Goal: Find specific page/section: Find specific page/section

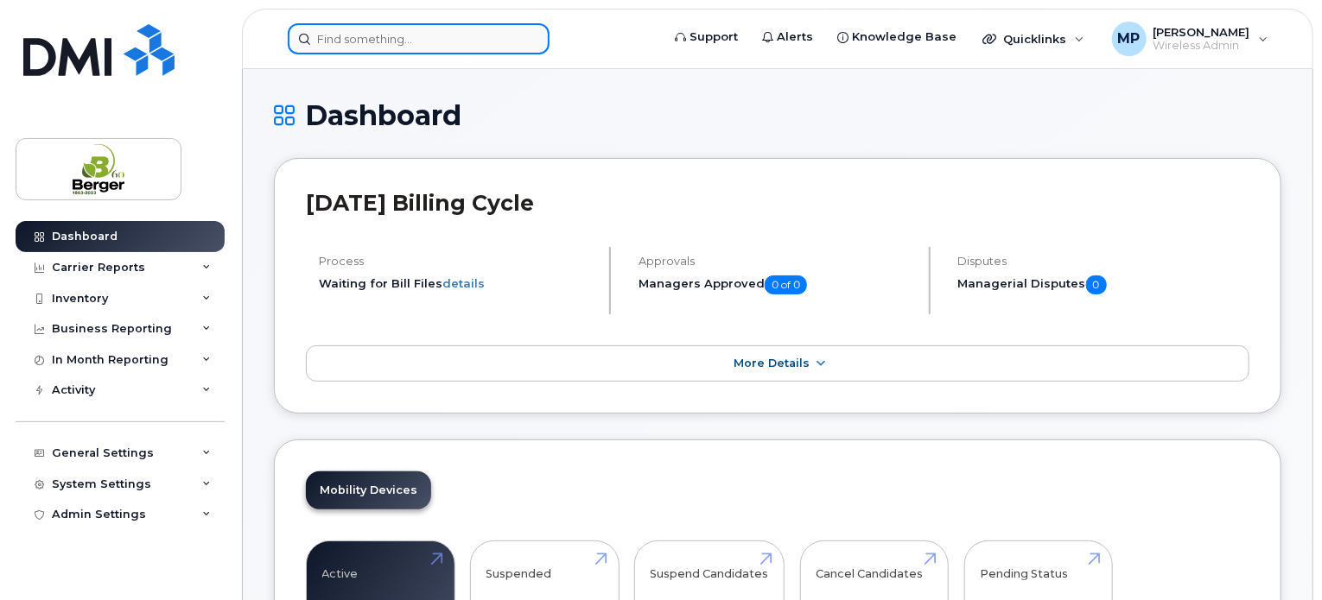
click at [370, 47] on input at bounding box center [419, 38] width 262 height 31
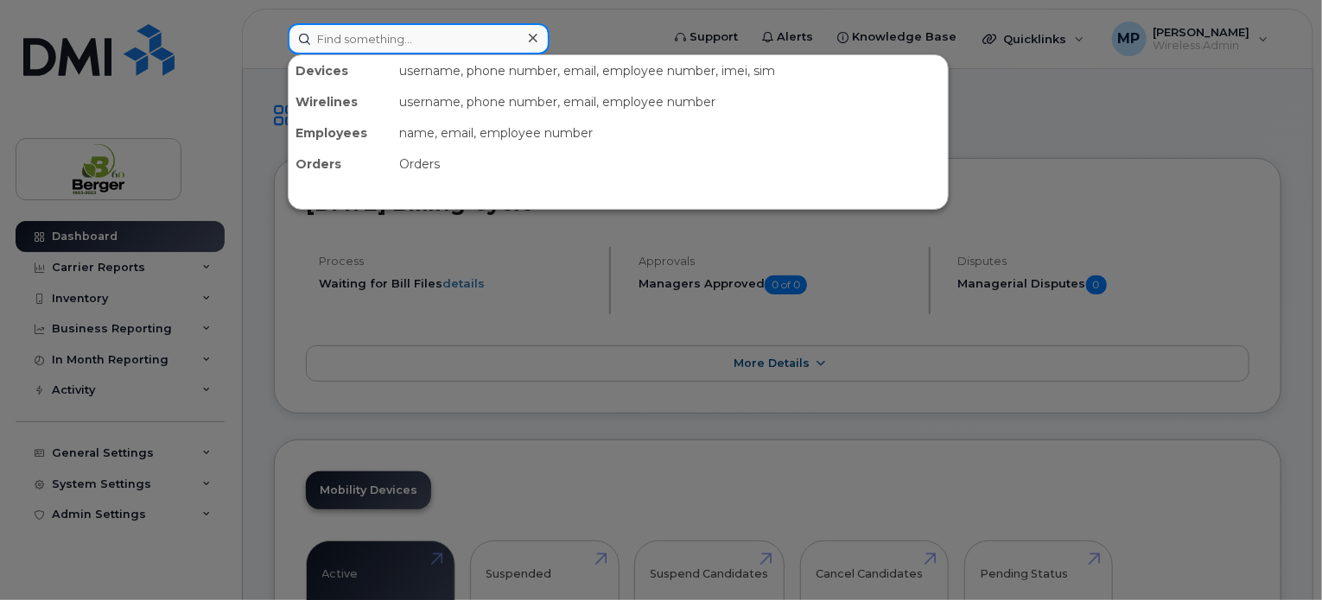
paste input "[PHONE_NUMBER]"
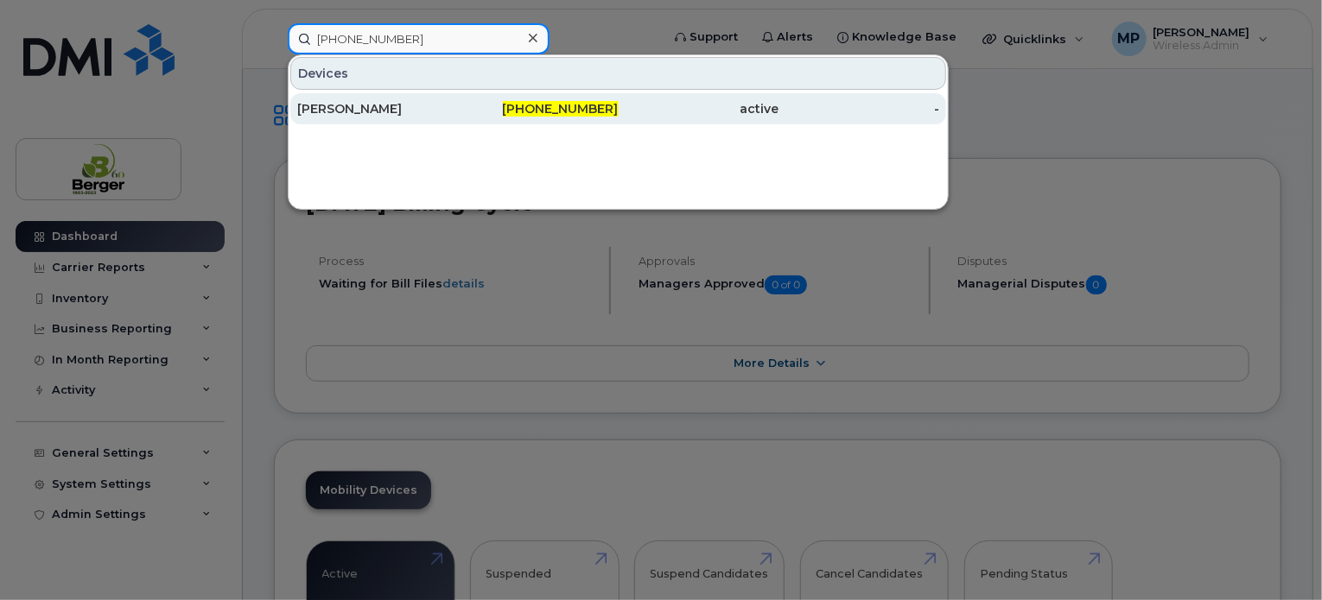
type input "581-990-8669"
click at [371, 105] on div "[PERSON_NAME]" at bounding box center [377, 108] width 161 height 17
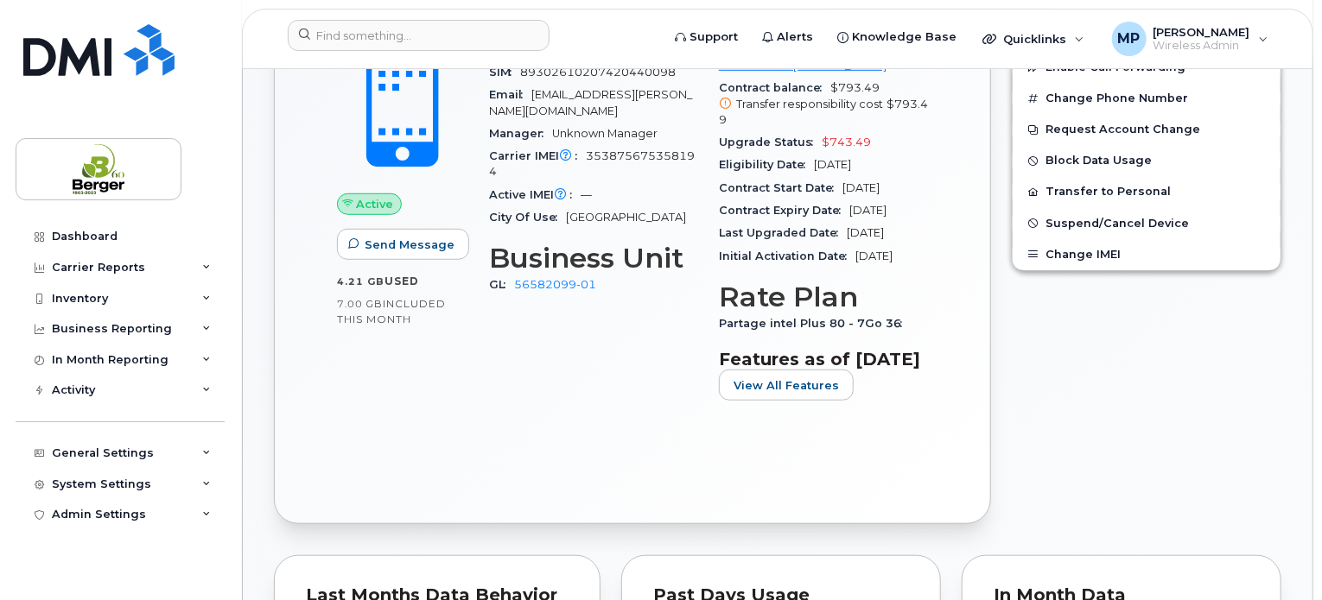
scroll to position [518, 0]
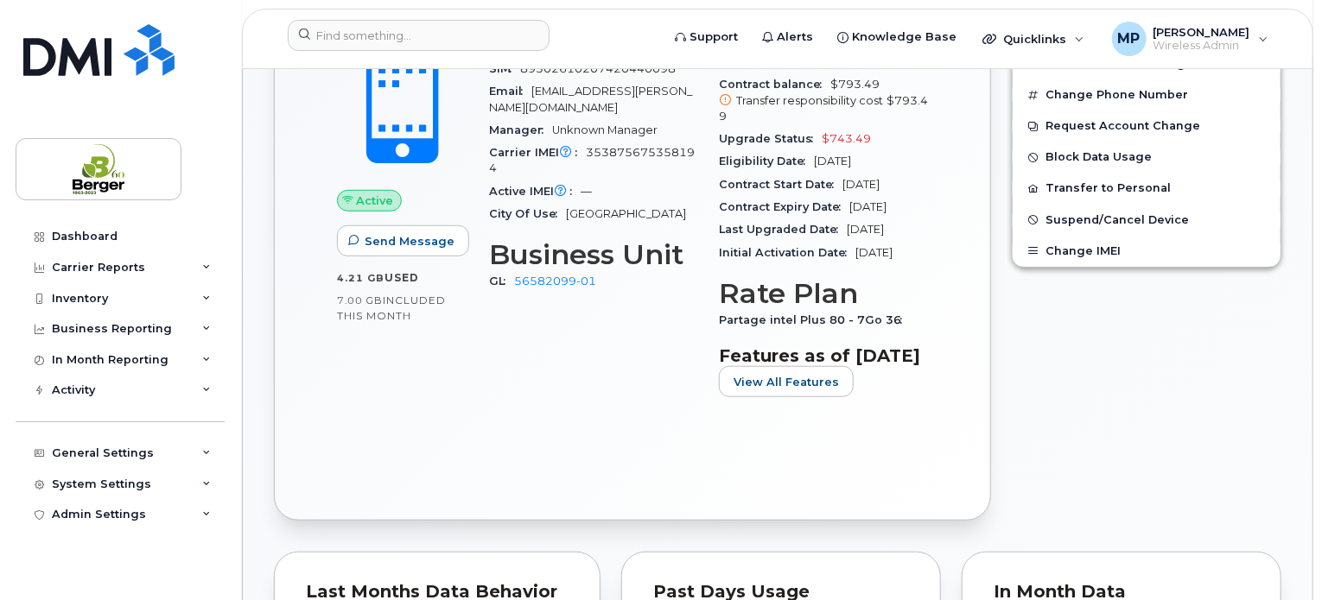
click at [780, 366] on h3 "Features as of [DATE]" at bounding box center [823, 356] width 209 height 21
click at [777, 390] on span "View All Features" at bounding box center [785, 382] width 105 height 16
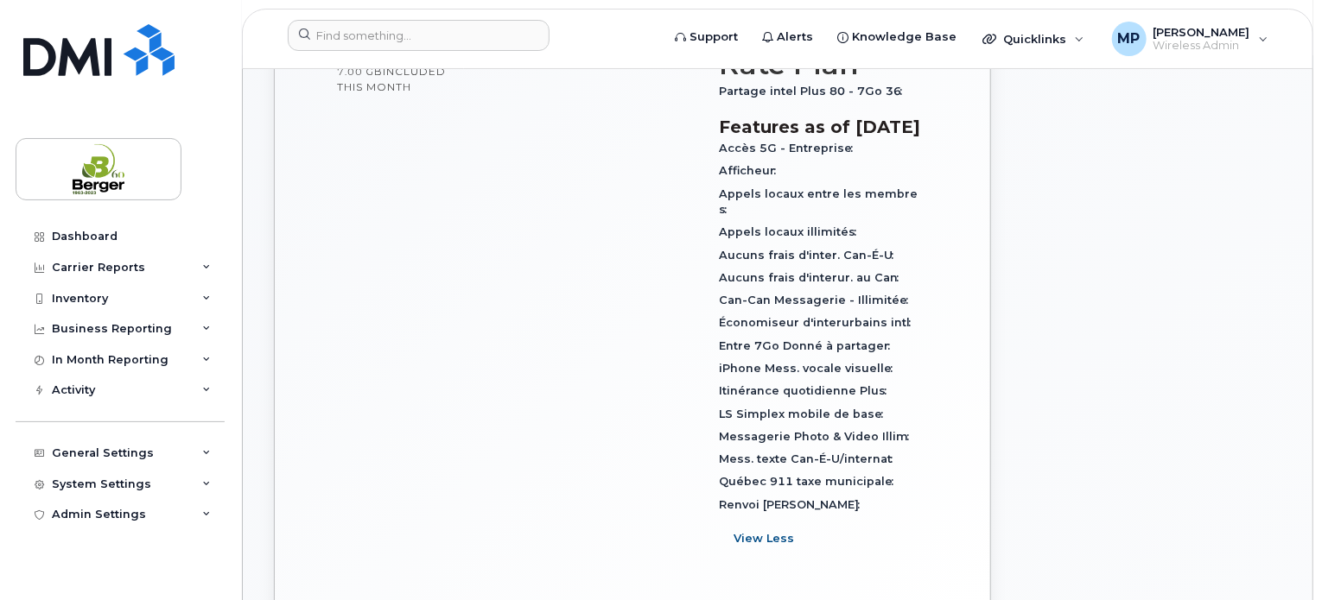
scroll to position [777, 0]
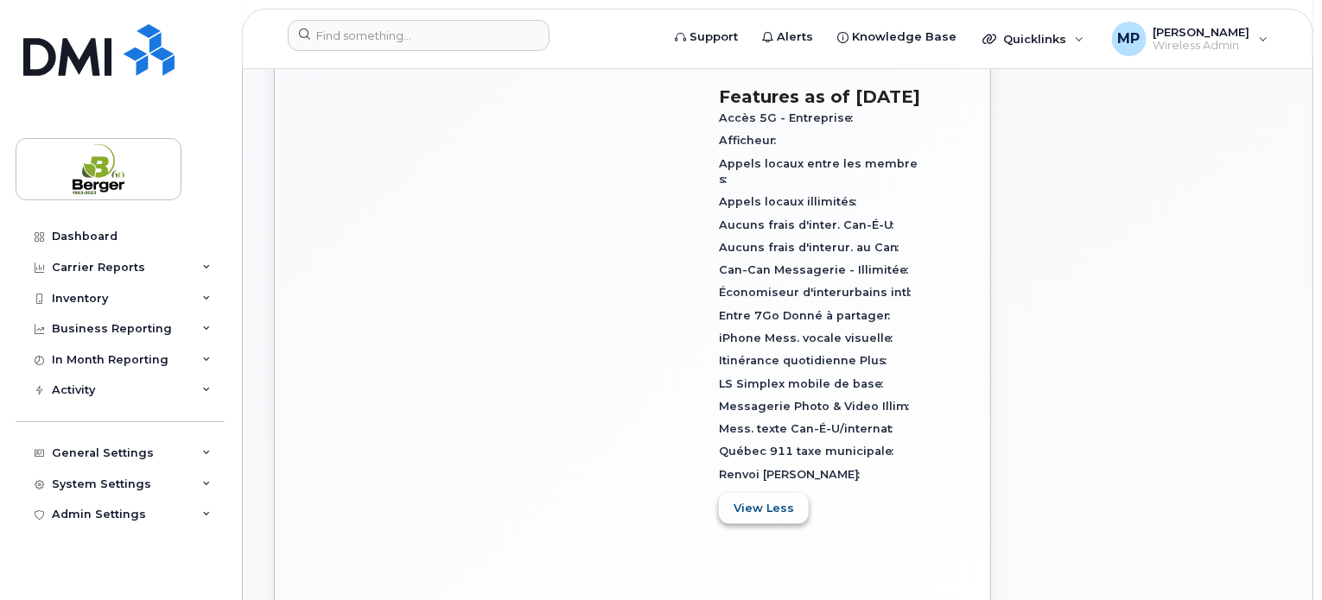
click at [747, 517] on span "View Less" at bounding box center [763, 508] width 60 height 16
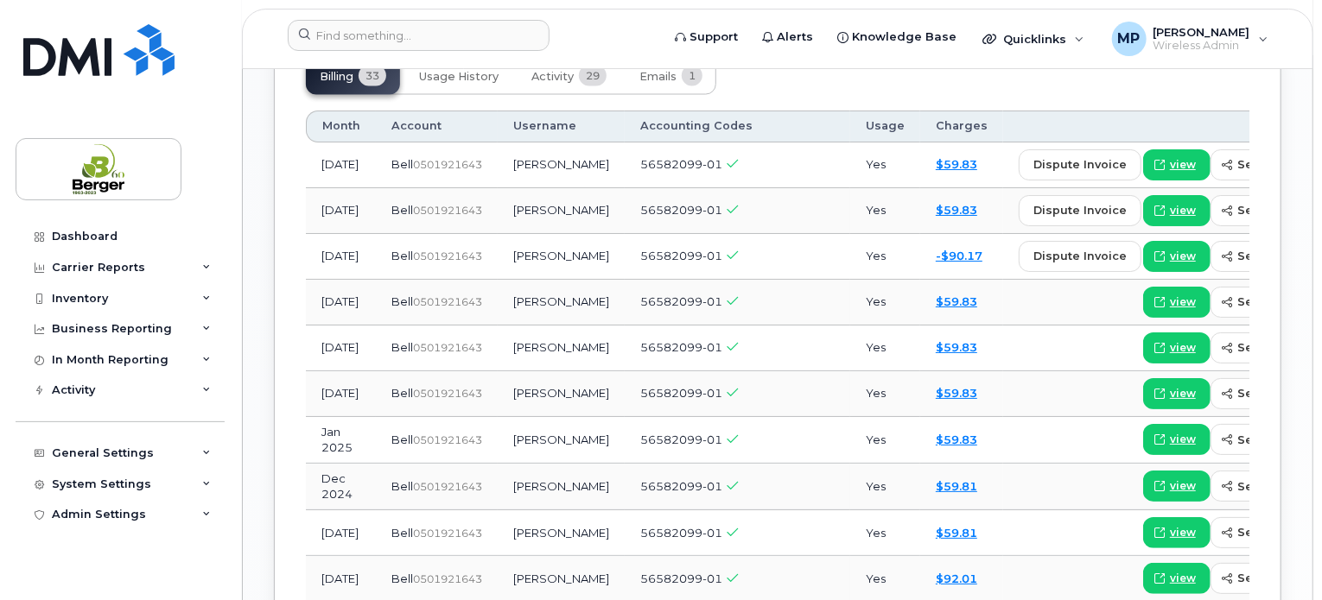
scroll to position [1382, 0]
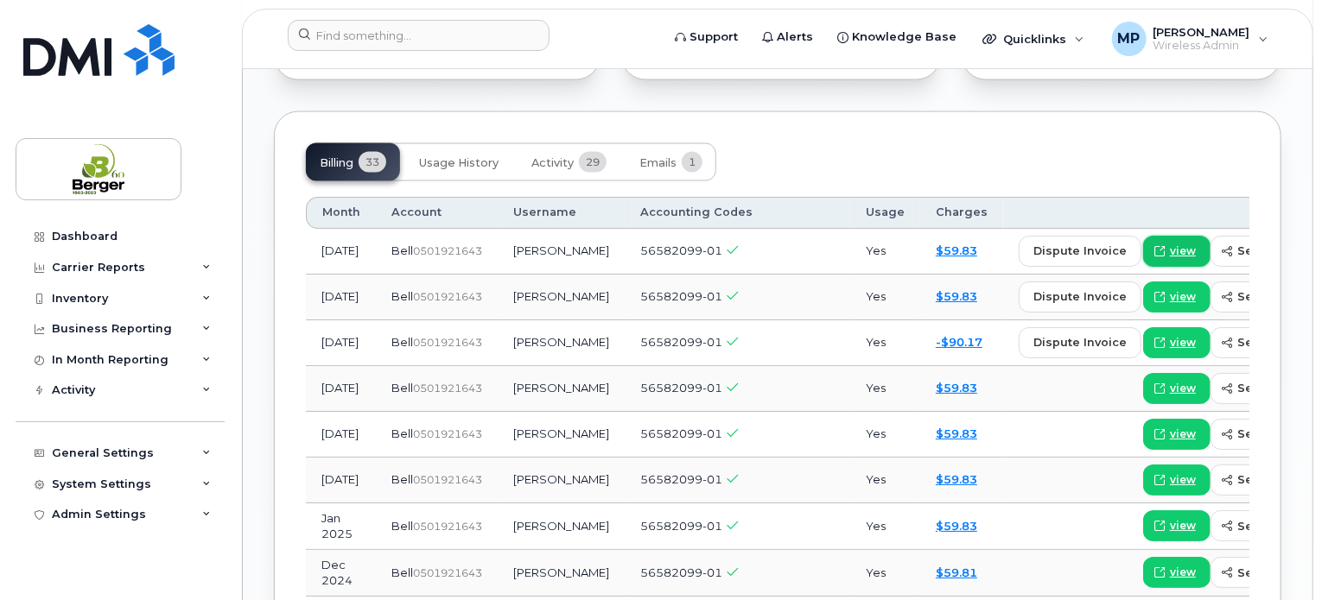
click at [1170, 259] on span "view" at bounding box center [1183, 252] width 26 height 16
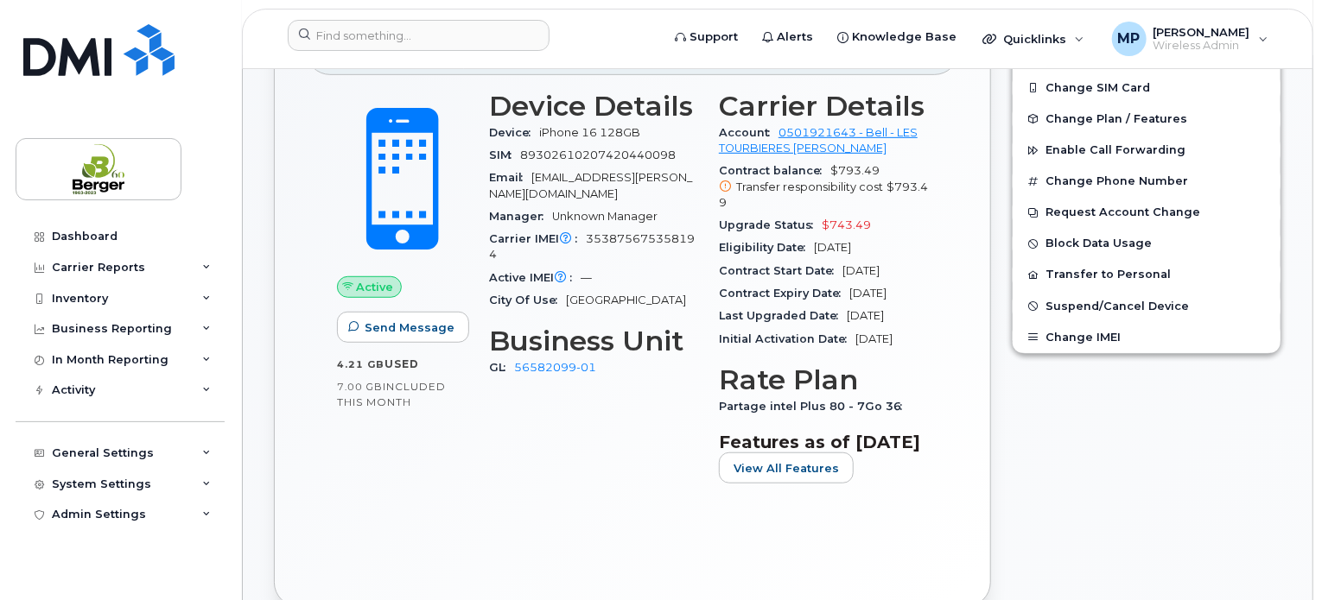
scroll to position [518, 0]
